Goal: Information Seeking & Learning: Find contact information

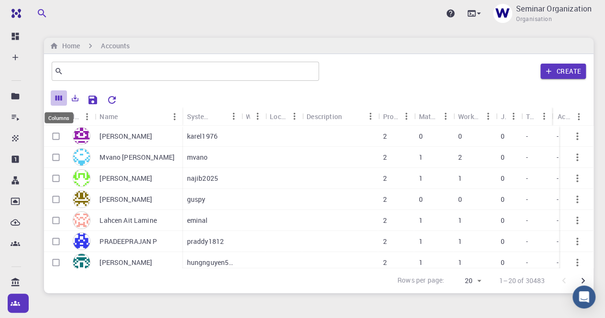
click at [56, 100] on icon "Columns" at bounding box center [59, 98] width 9 height 9
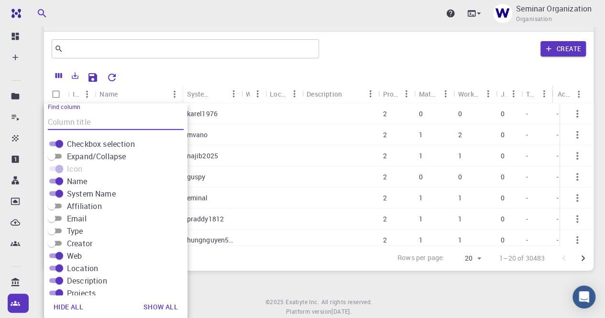
click at [59, 205] on input "Affiliation" at bounding box center [51, 206] width 34 height 11
checkbox input "true"
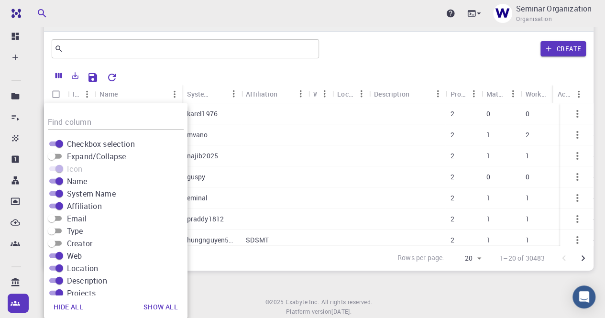
click at [62, 217] on input "Email" at bounding box center [51, 218] width 34 height 11
checkbox input "true"
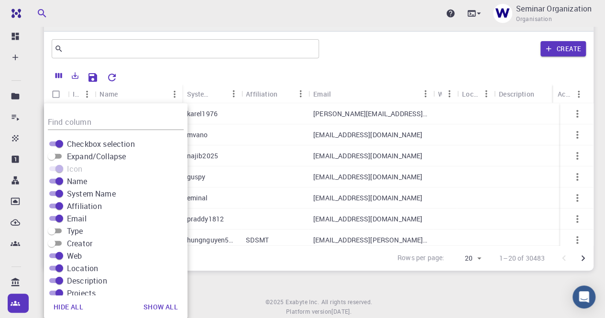
click at [222, 288] on div "Upgrade Seminar Organization Organisation Home Accounts ​ Create Icon Name Syst…" at bounding box center [319, 162] width 573 height 368
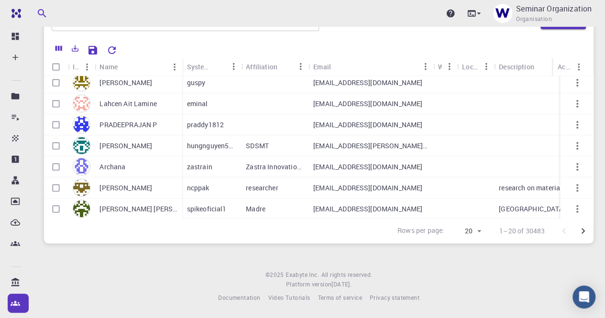
scroll to position [47, 0]
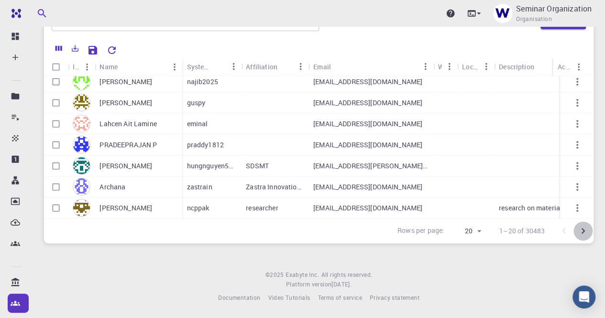
click at [584, 234] on icon "Go to next page" at bounding box center [583, 230] width 11 height 11
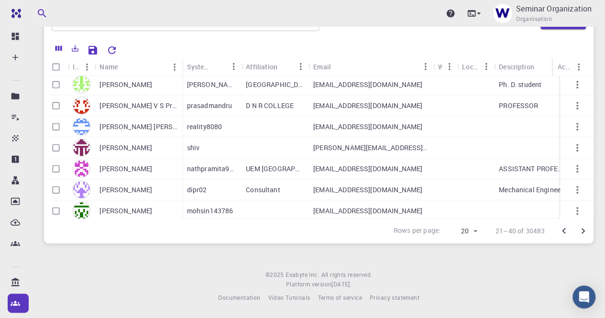
scroll to position [286, 0]
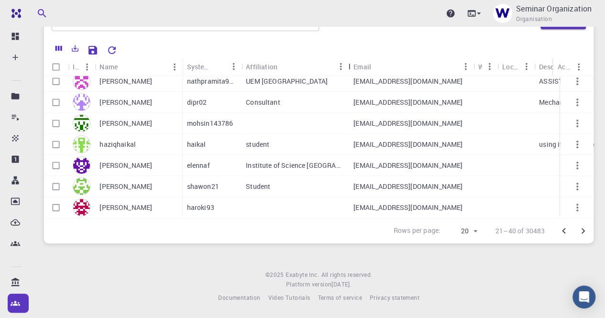
drag, startPoint x: 312, startPoint y: 68, endPoint x: 353, endPoint y: 78, distance: 41.2
click at [353, 78] on div "Icon Name System Name Affiliation Email Web Location Description Projects Mater…" at bounding box center [319, 137] width 550 height 161
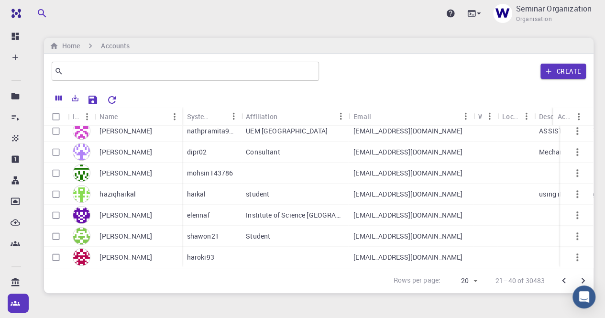
scroll to position [0, 0]
click at [208, 67] on input "text" at bounding box center [181, 71] width 237 height 13
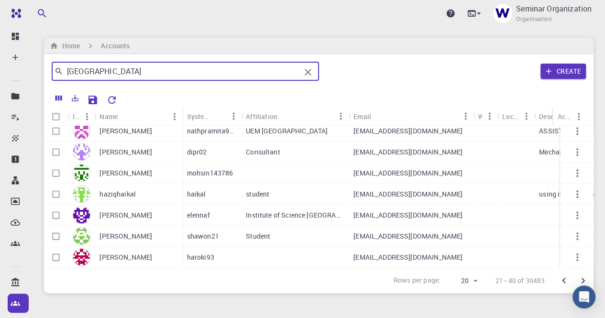
type input "[GEOGRAPHIC_DATA]"
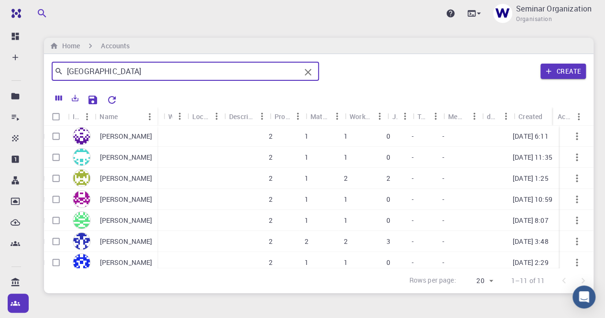
scroll to position [0, 340]
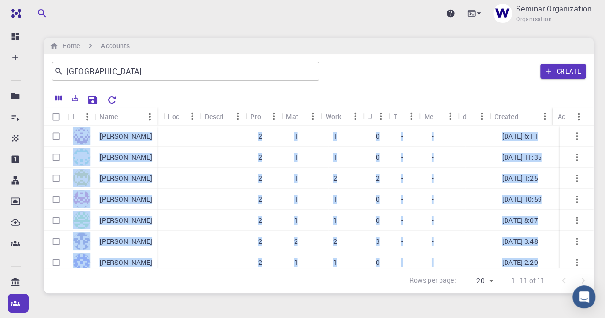
click at [590, 165] on div "[PERSON_NAME] Po-[PERSON_NAME] [PERSON_NAME] [PERSON_NAME] Taeyi Nam [PERSON_NA…" at bounding box center [319, 197] width 550 height 142
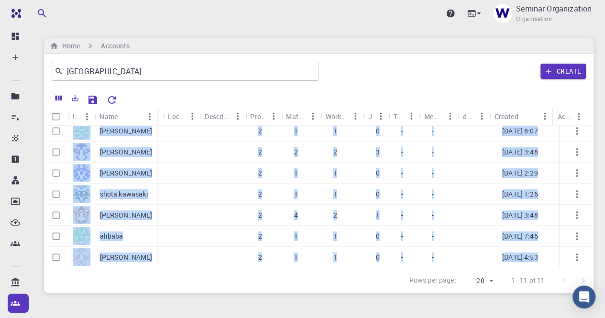
scroll to position [97, 0]
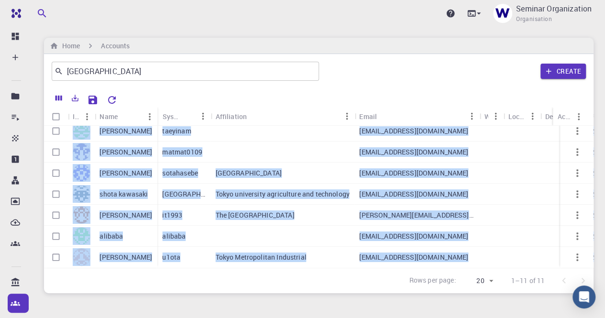
click at [245, 277] on div "Rows per page: 20 20 1–11 of 11" at bounding box center [319, 280] width 550 height 25
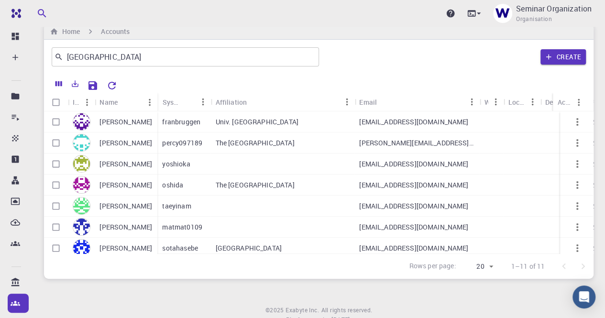
scroll to position [0, 0]
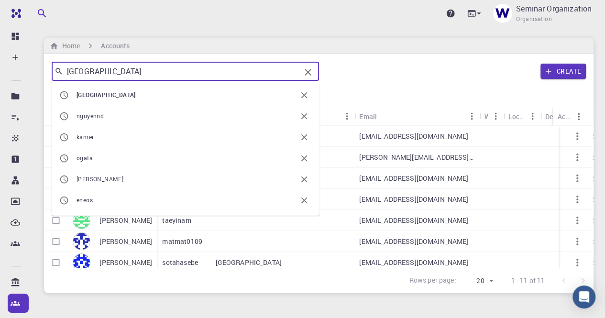
drag, startPoint x: 104, startPoint y: 70, endPoint x: 52, endPoint y: 71, distance: 52.6
click at [52, 71] on div "tokyo ​" at bounding box center [186, 71] width 268 height 19
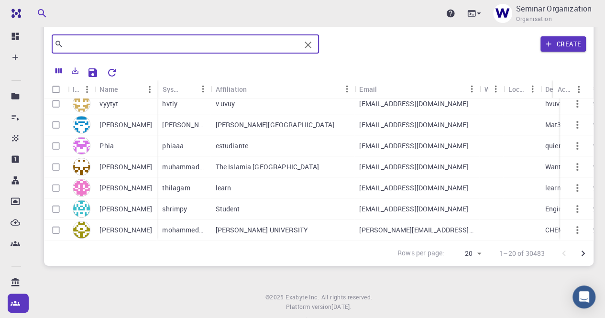
scroll to position [50, 0]
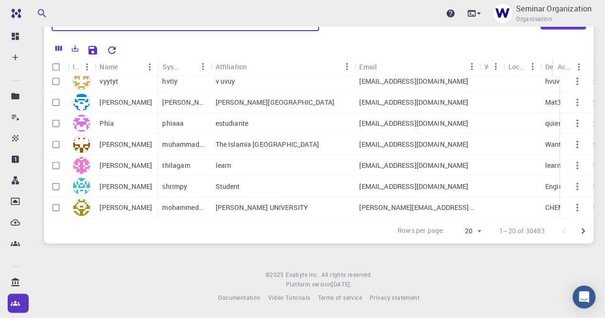
click at [582, 230] on icon "Go to next page" at bounding box center [583, 230] width 11 height 11
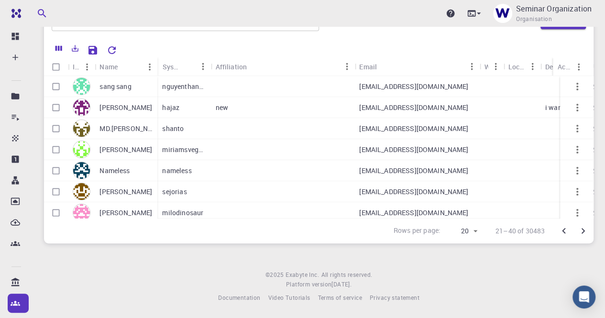
scroll to position [0, 0]
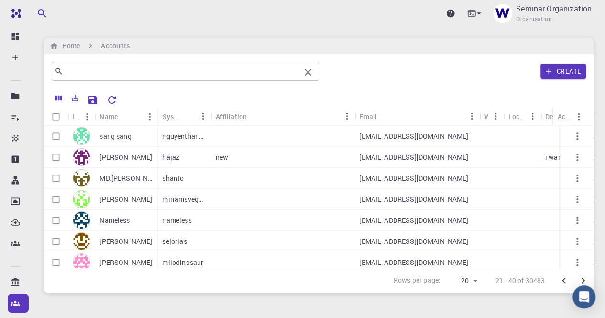
click at [179, 78] on div "​" at bounding box center [186, 71] width 268 height 19
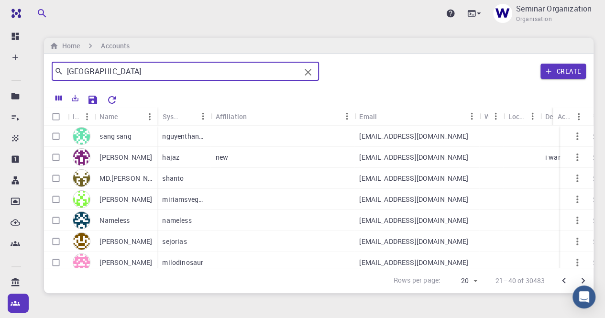
type input "[GEOGRAPHIC_DATA]"
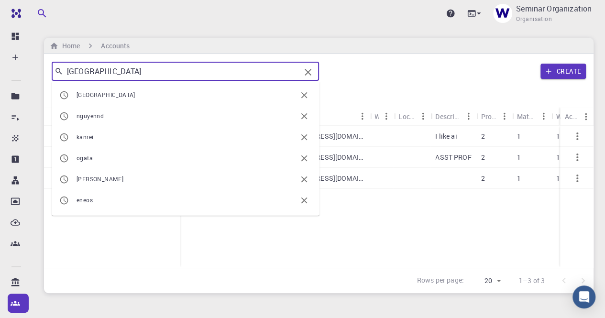
drag, startPoint x: 95, startPoint y: 72, endPoint x: 60, endPoint y: 76, distance: 35.6
click at [60, 76] on div "japan ​" at bounding box center [186, 71] width 268 height 19
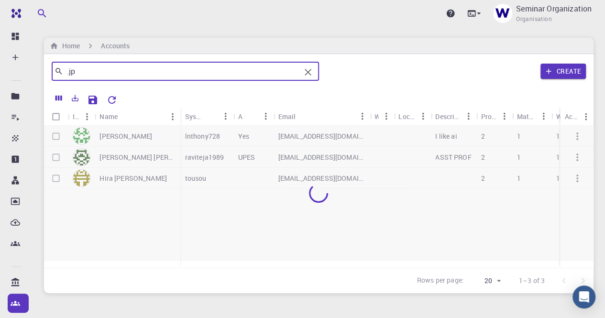
type input ".jp"
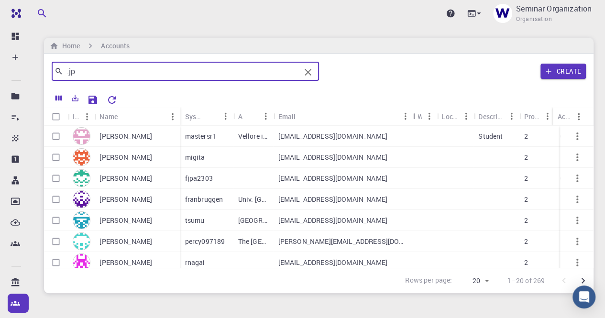
drag, startPoint x: 370, startPoint y: 116, endPoint x: 413, endPoint y: 118, distance: 43.1
click at [413, 118] on div "Email" at bounding box center [414, 116] width 10 height 19
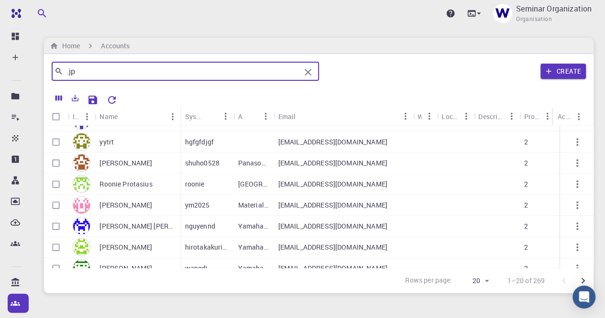
scroll to position [190, 0]
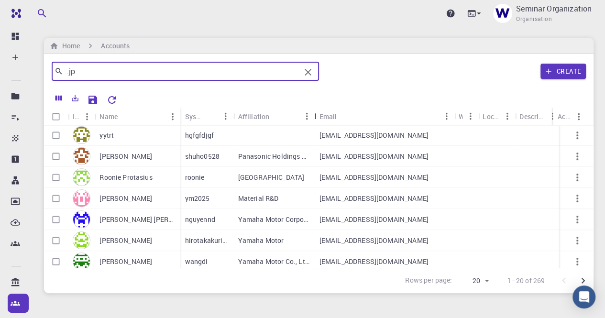
drag, startPoint x: 273, startPoint y: 116, endPoint x: 314, endPoint y: 119, distance: 41.3
click at [314, 119] on div "Affiliation" at bounding box center [316, 116] width 10 height 19
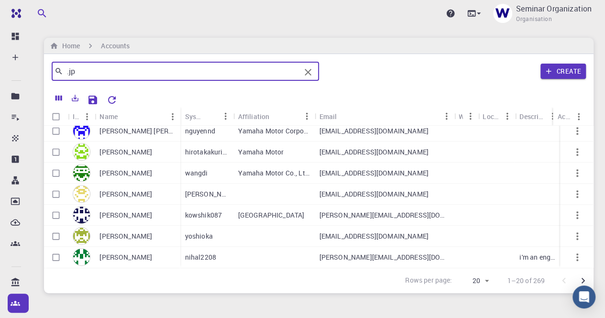
scroll to position [48, 0]
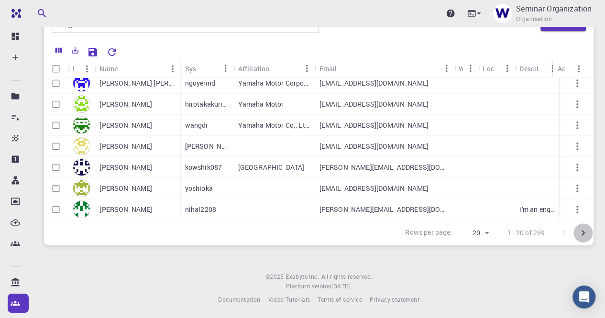
click at [585, 236] on icon "Go to next page" at bounding box center [583, 232] width 11 height 11
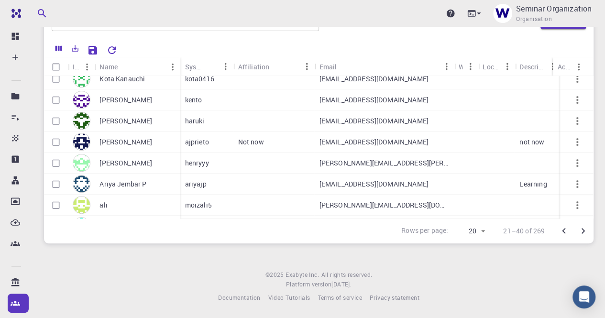
scroll to position [286, 0]
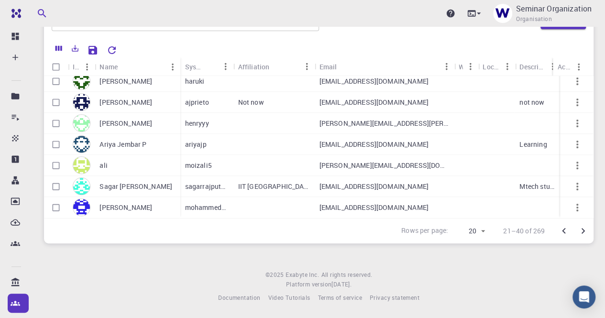
click at [582, 230] on icon "Go to next page" at bounding box center [583, 230] width 11 height 11
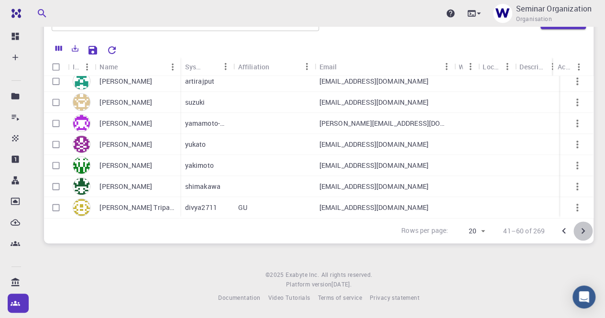
click at [584, 231] on icon "Go to next page" at bounding box center [583, 231] width 3 height 6
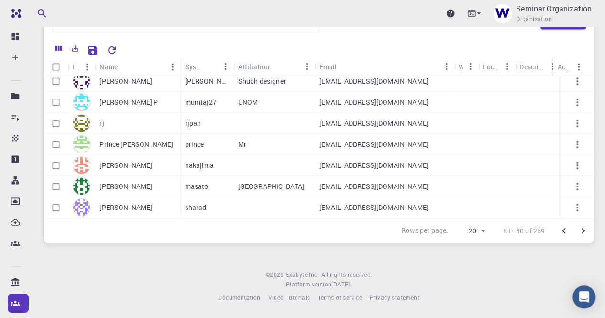
click at [584, 230] on icon "Go to next page" at bounding box center [583, 231] width 3 height 6
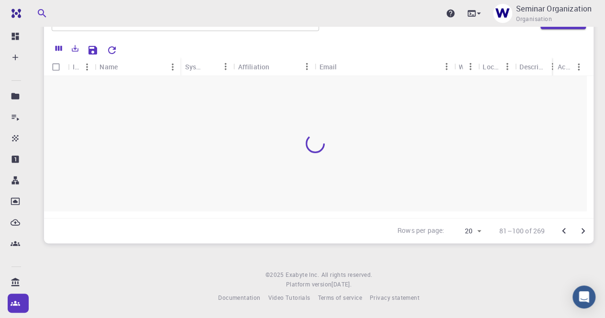
scroll to position [0, 0]
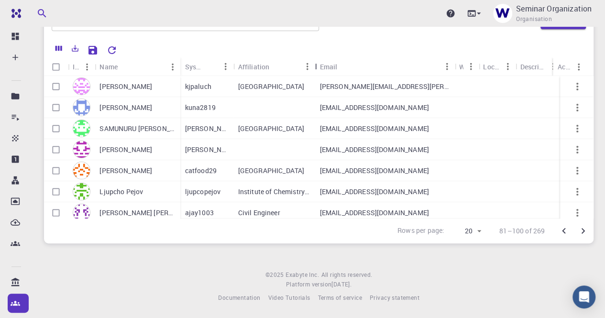
click at [317, 67] on div "Affiliation" at bounding box center [317, 66] width 10 height 19
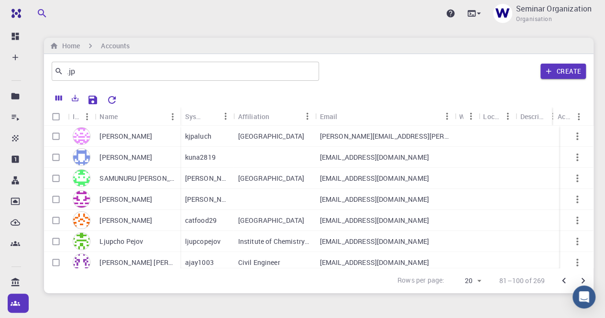
click at [482, 279] on body "Ent Dashboard Create New Job New Material Create Material Upload File Import fr…" at bounding box center [302, 184] width 605 height 368
click at [472, 295] on li "500" at bounding box center [466, 298] width 36 height 17
type input "500"
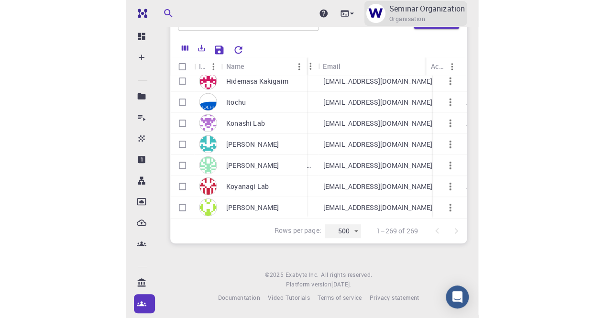
scroll to position [50, 0]
